Goal: Task Accomplishment & Management: Manage account settings

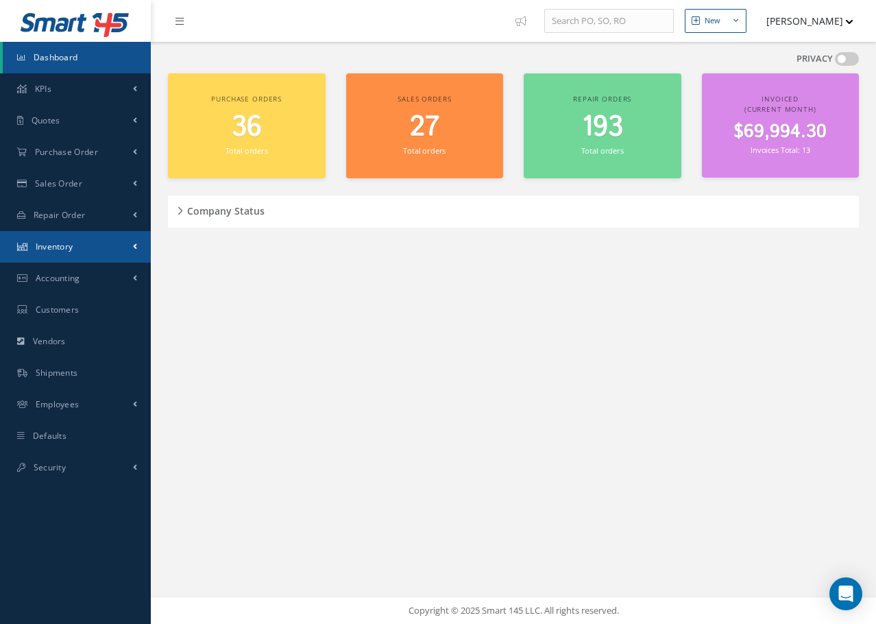
click at [62, 244] on span "Inventory" at bounding box center [55, 247] width 38 height 12
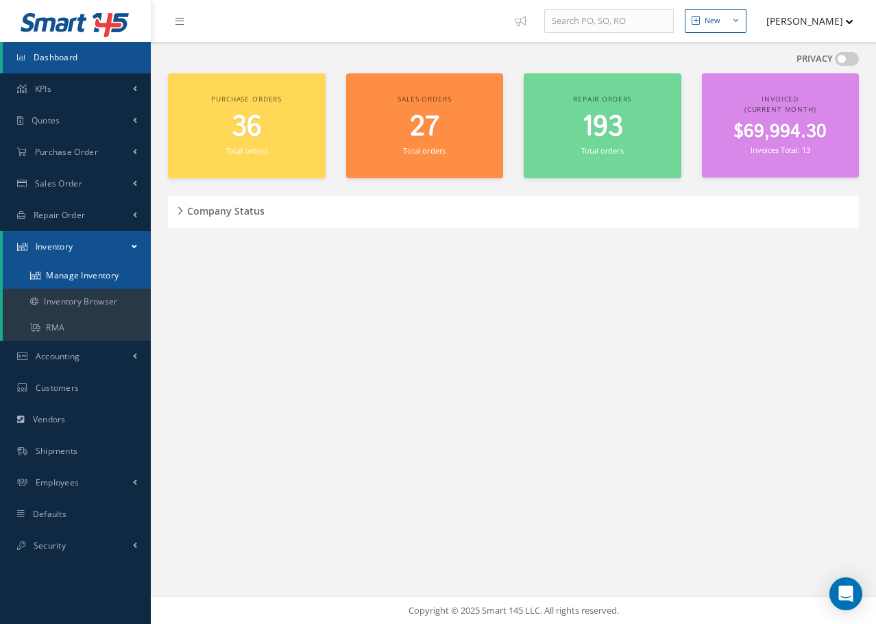
click at [86, 276] on link "Manage Inventory" at bounding box center [77, 276] width 148 height 26
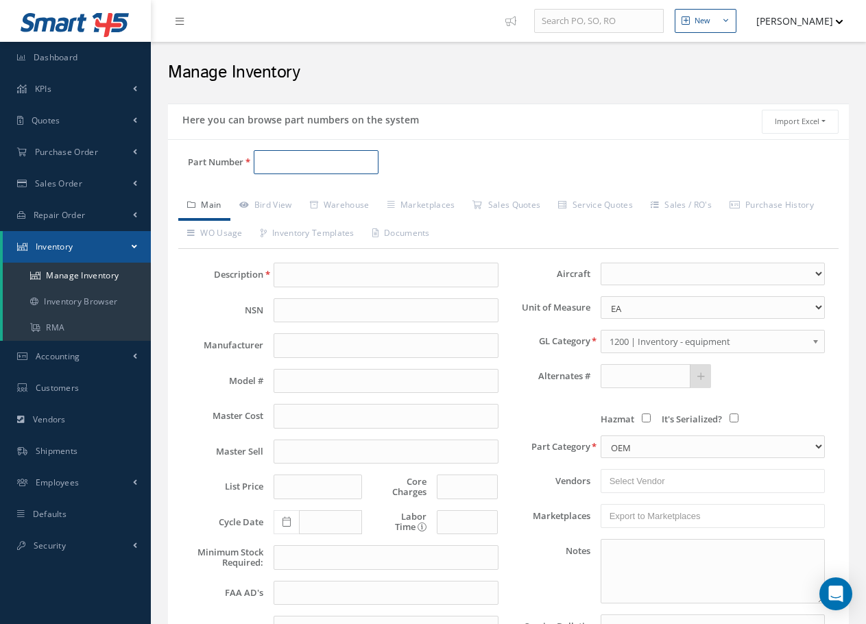
click at [284, 170] on input "Part Number" at bounding box center [316, 162] width 125 height 25
paste input "142-147"
type input "142-147"
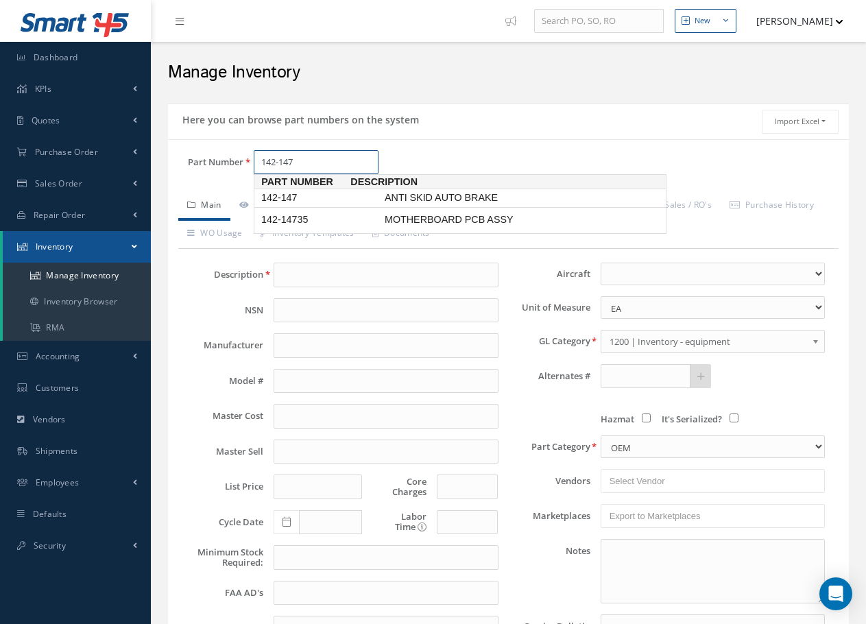
click at [309, 202] on span "142-147" at bounding box center [320, 198] width 123 height 14
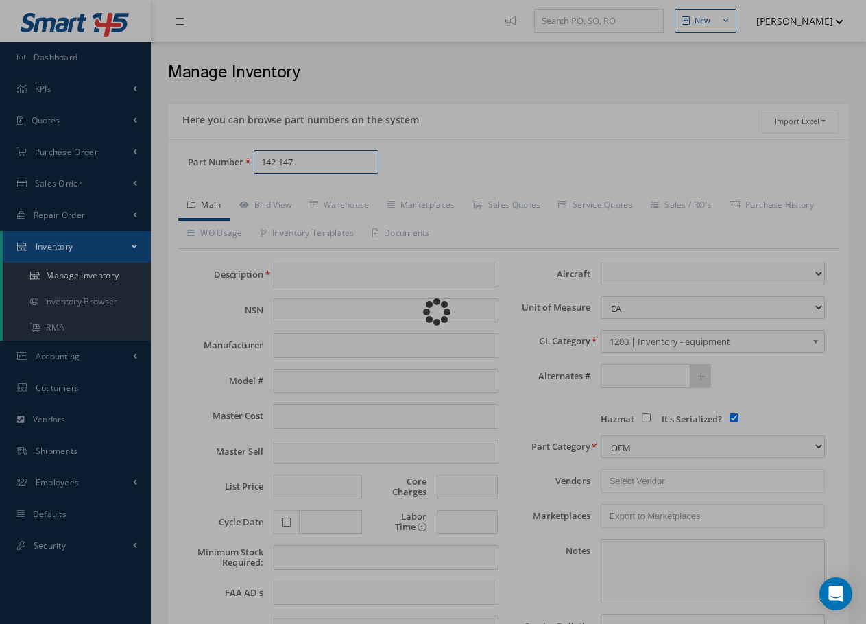
type input "ANTI SKID AUTO BRAKE"
type input "0.00"
select select
checkbox input "true"
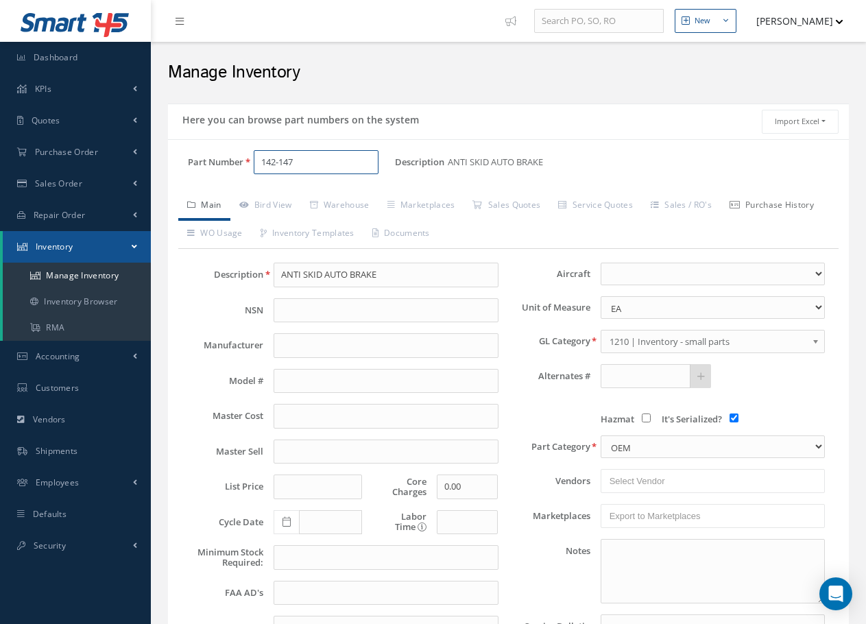
type input "142-147"
click at [791, 208] on link "Purchase History" at bounding box center [772, 206] width 102 height 29
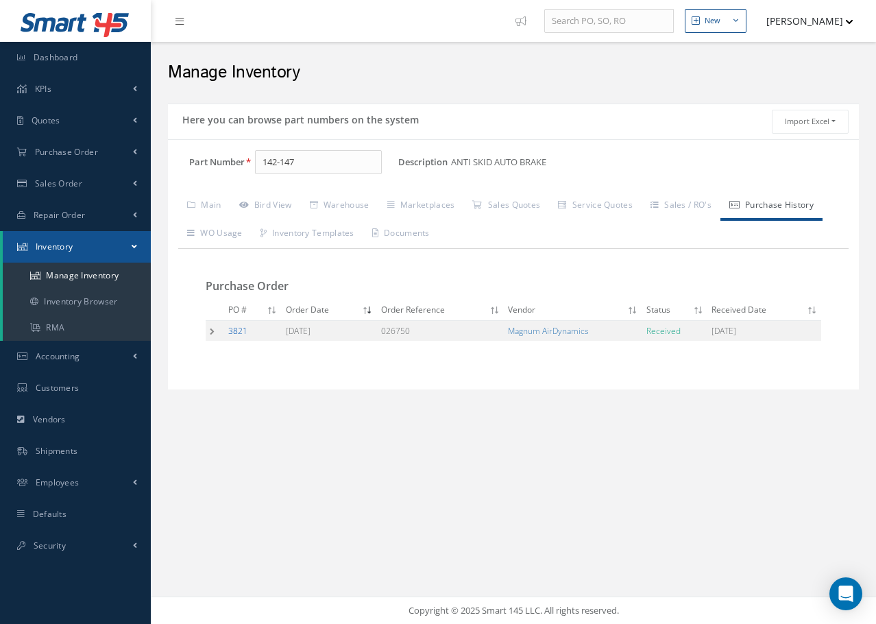
click at [243, 331] on link "3821" at bounding box center [237, 331] width 19 height 12
